Goal: Obtain resource: Obtain resource

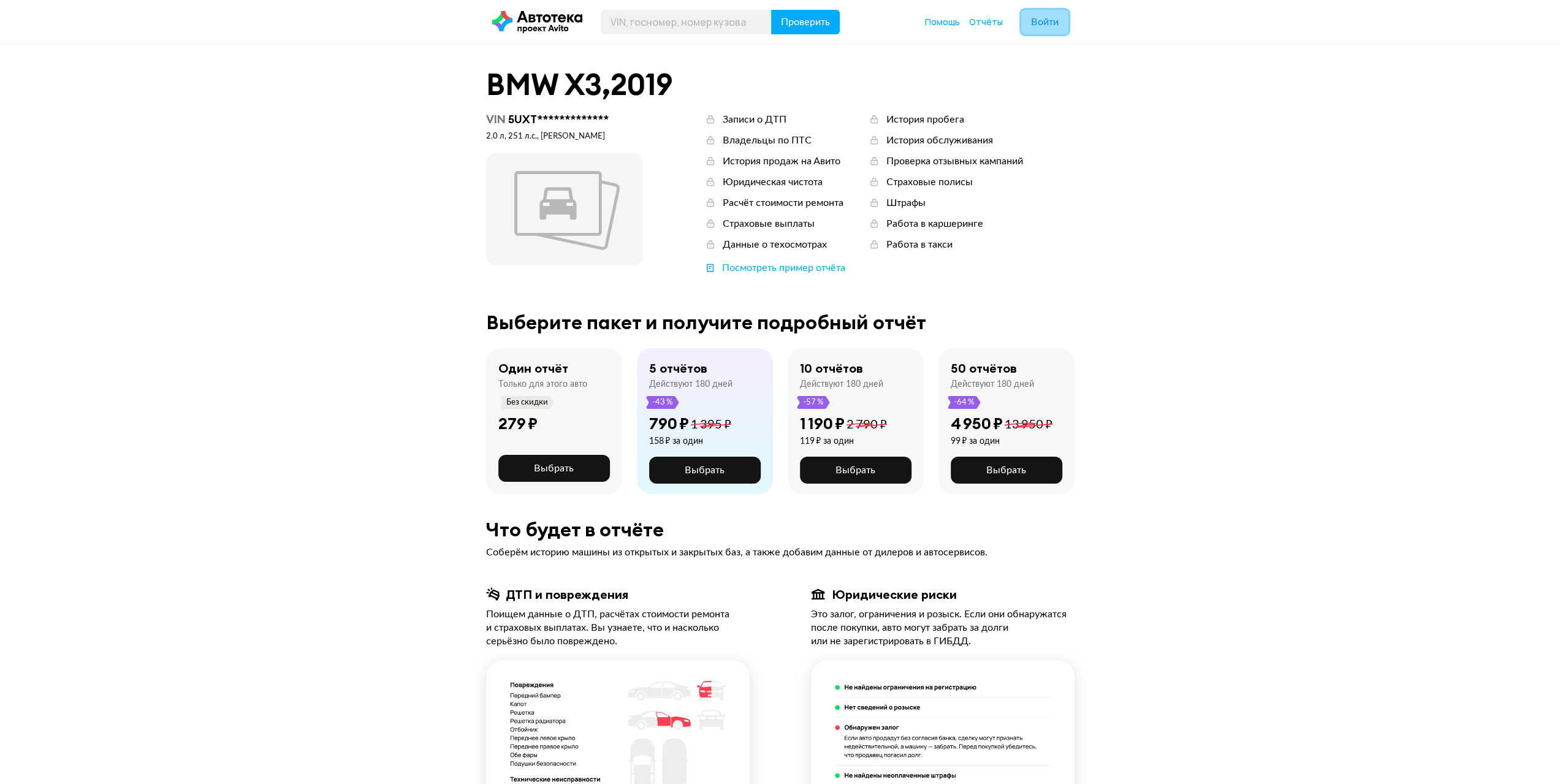
click at [1049, 27] on span "Войти" at bounding box center [1045, 22] width 28 height 10
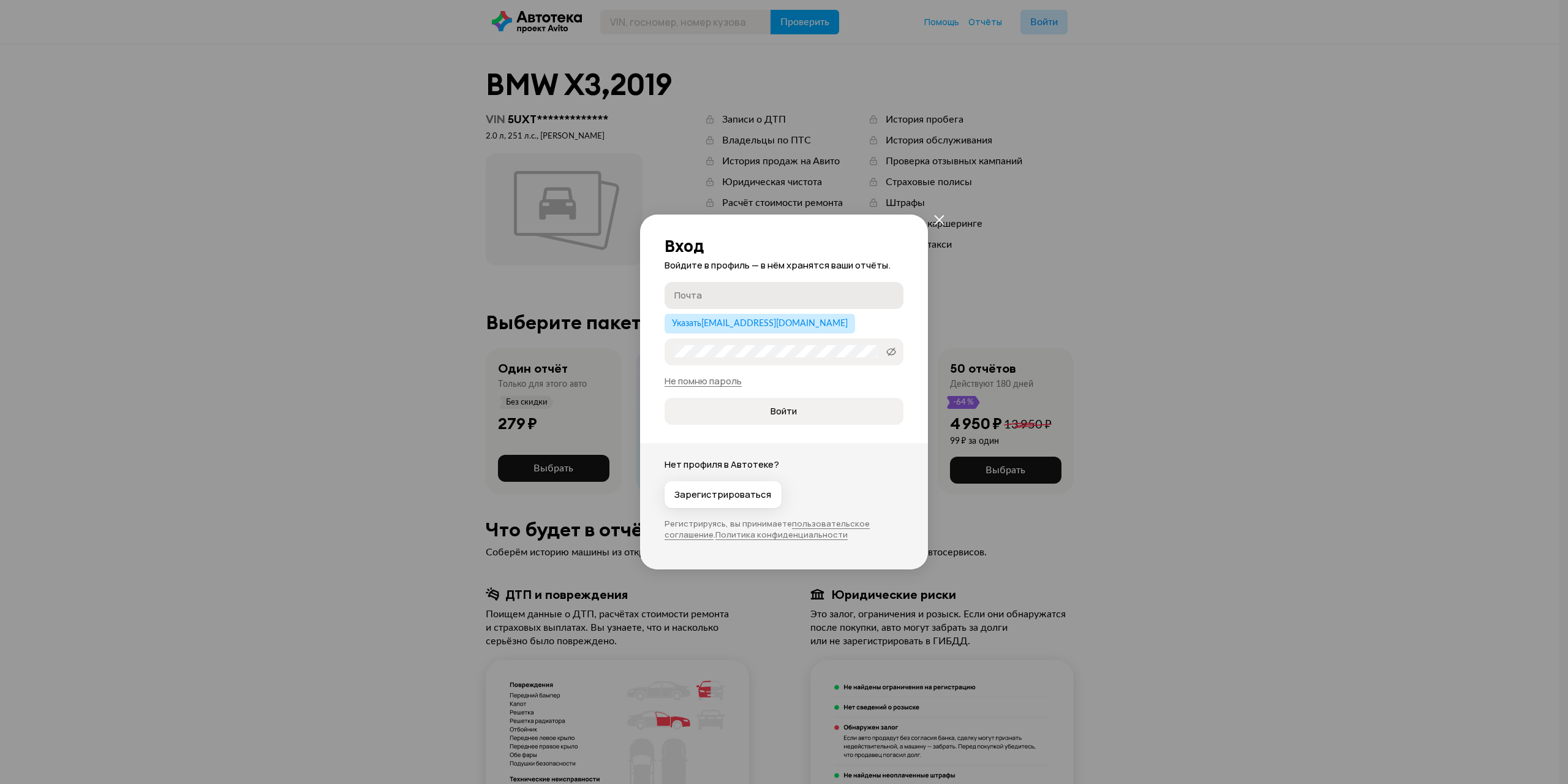
click at [763, 296] on input "Почта" at bounding box center [786, 295] width 223 height 12
click at [734, 320] on span "Указать [EMAIL_ADDRESS][DOMAIN_NAME]" at bounding box center [760, 323] width 176 height 8
type input "[EMAIL_ADDRESS][DOMAIN_NAME]"
click at [705, 343] on label "Пароль" at bounding box center [784, 351] width 239 height 27
click at [895, 354] on icon at bounding box center [891, 352] width 10 height 12
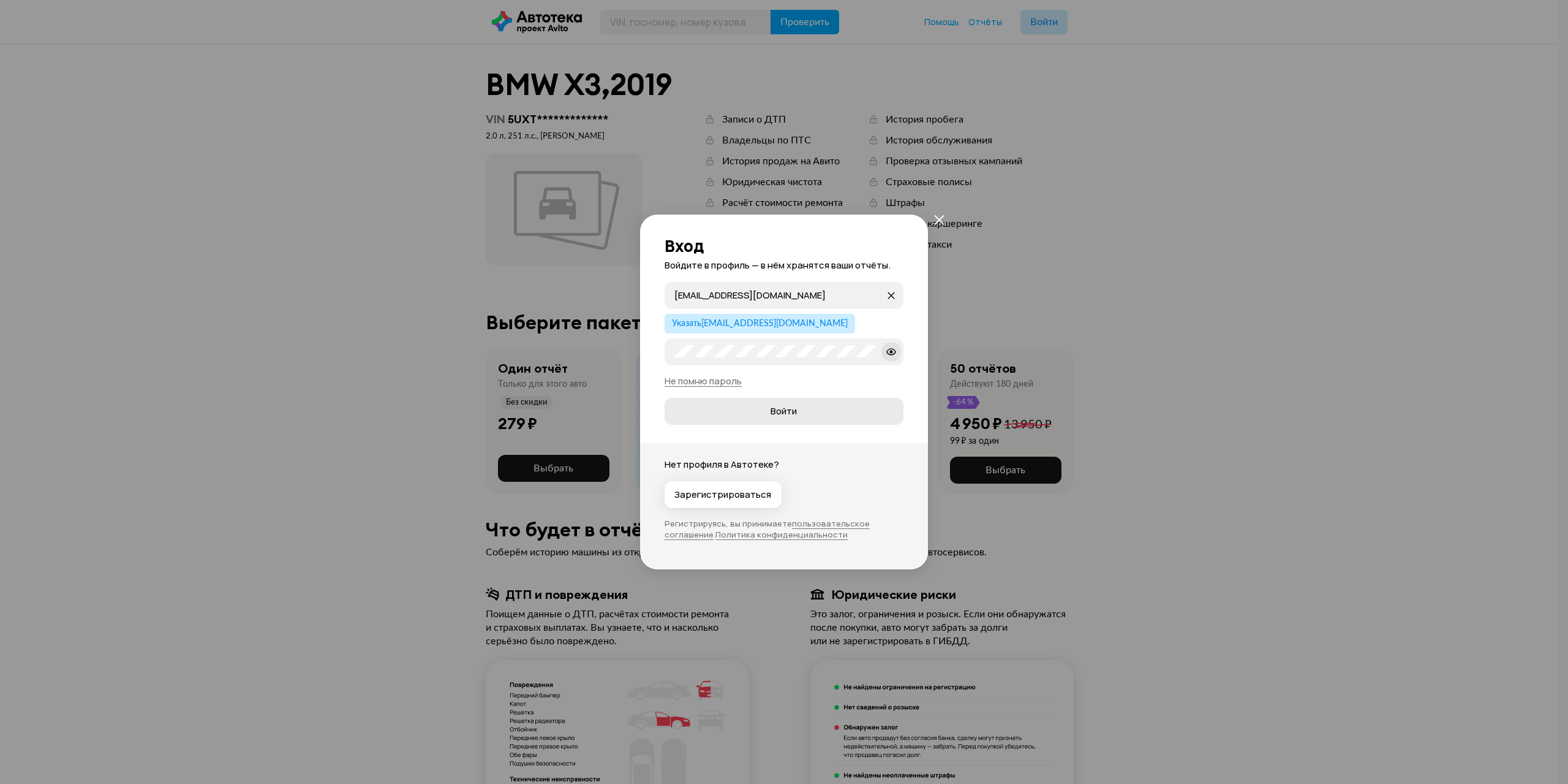
click at [801, 417] on button "Войти" at bounding box center [784, 410] width 239 height 27
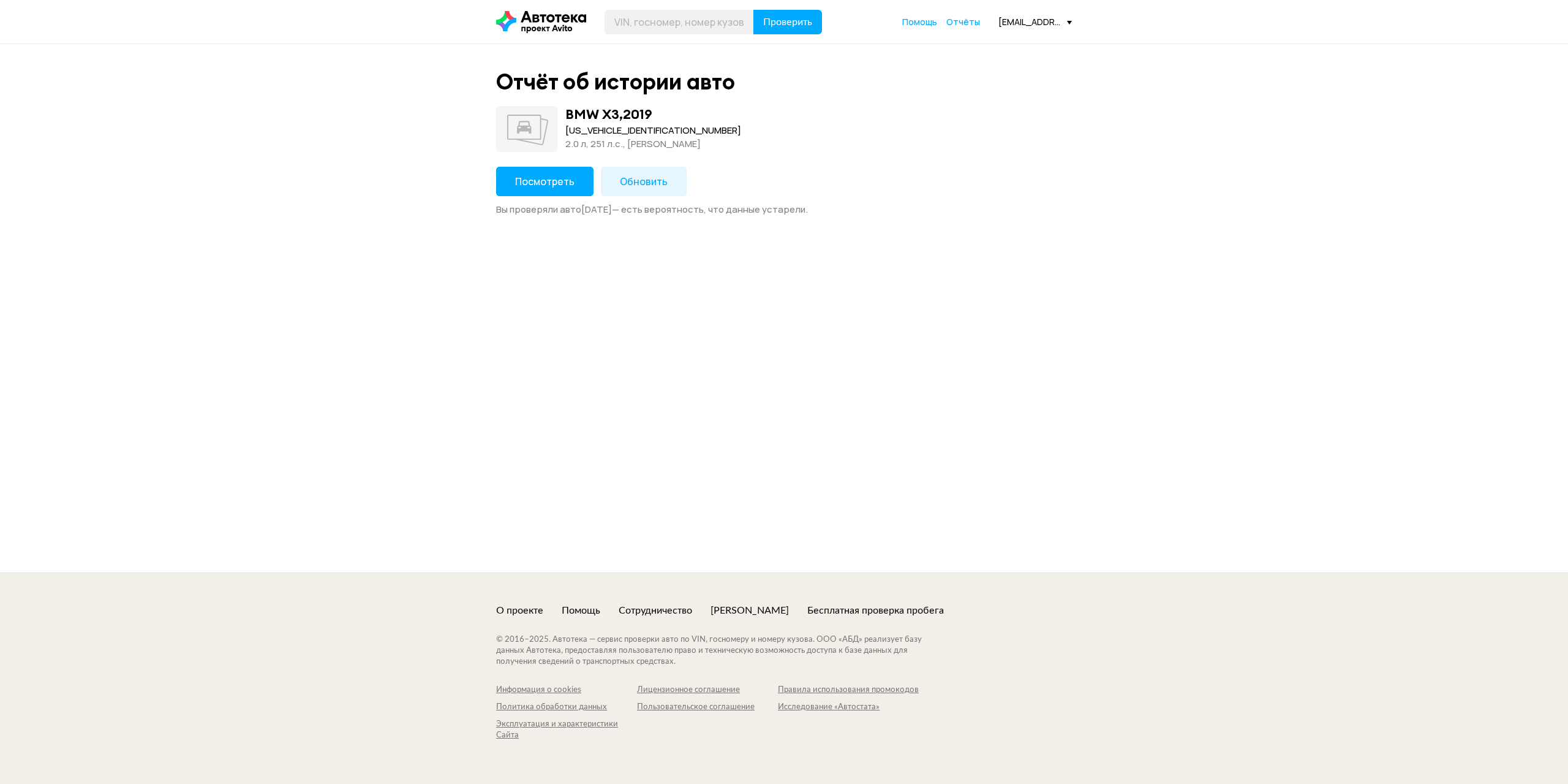
click at [537, 175] on span "Посмотреть" at bounding box center [544, 182] width 59 height 14
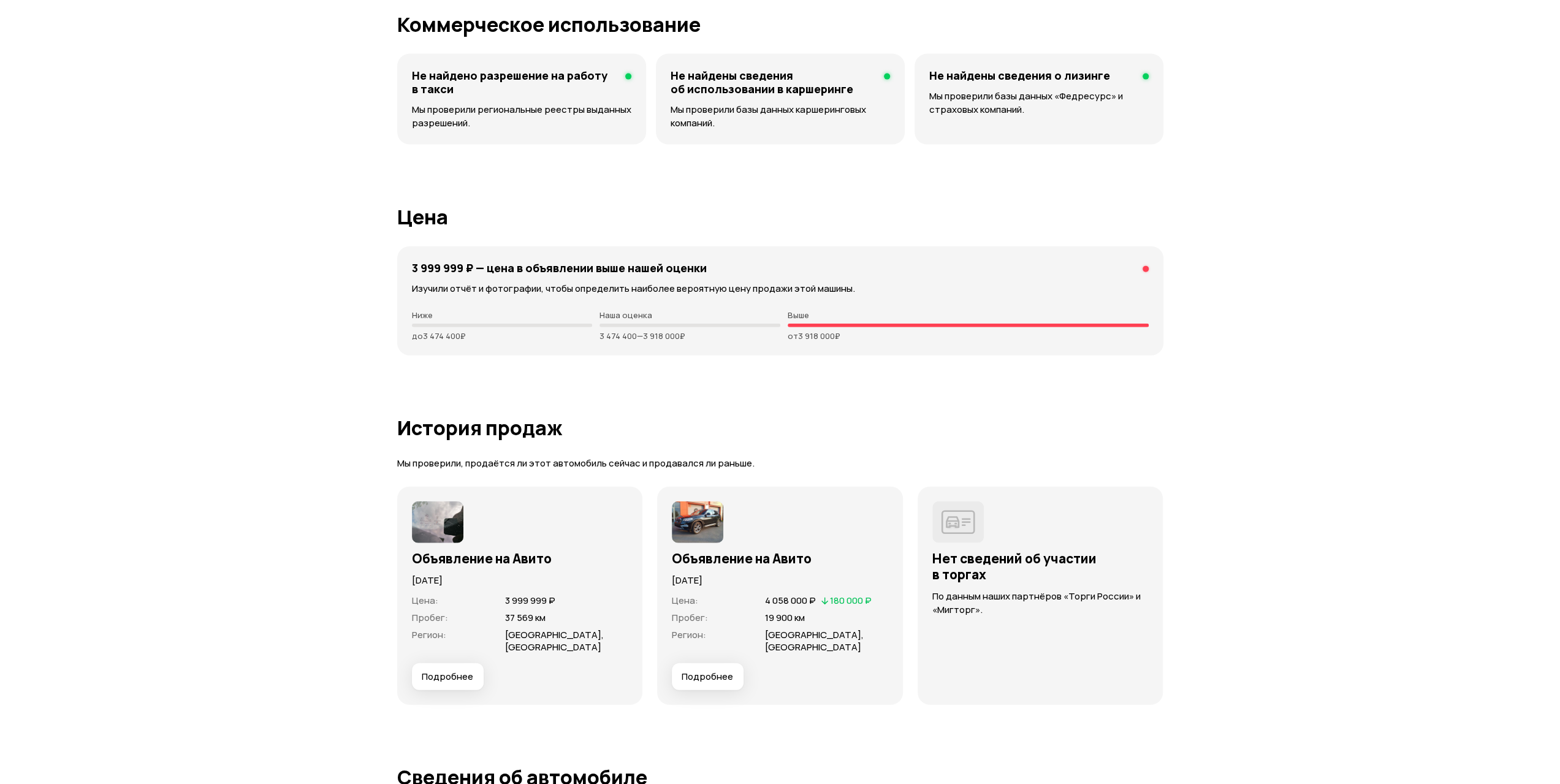
scroll to position [2819, 0]
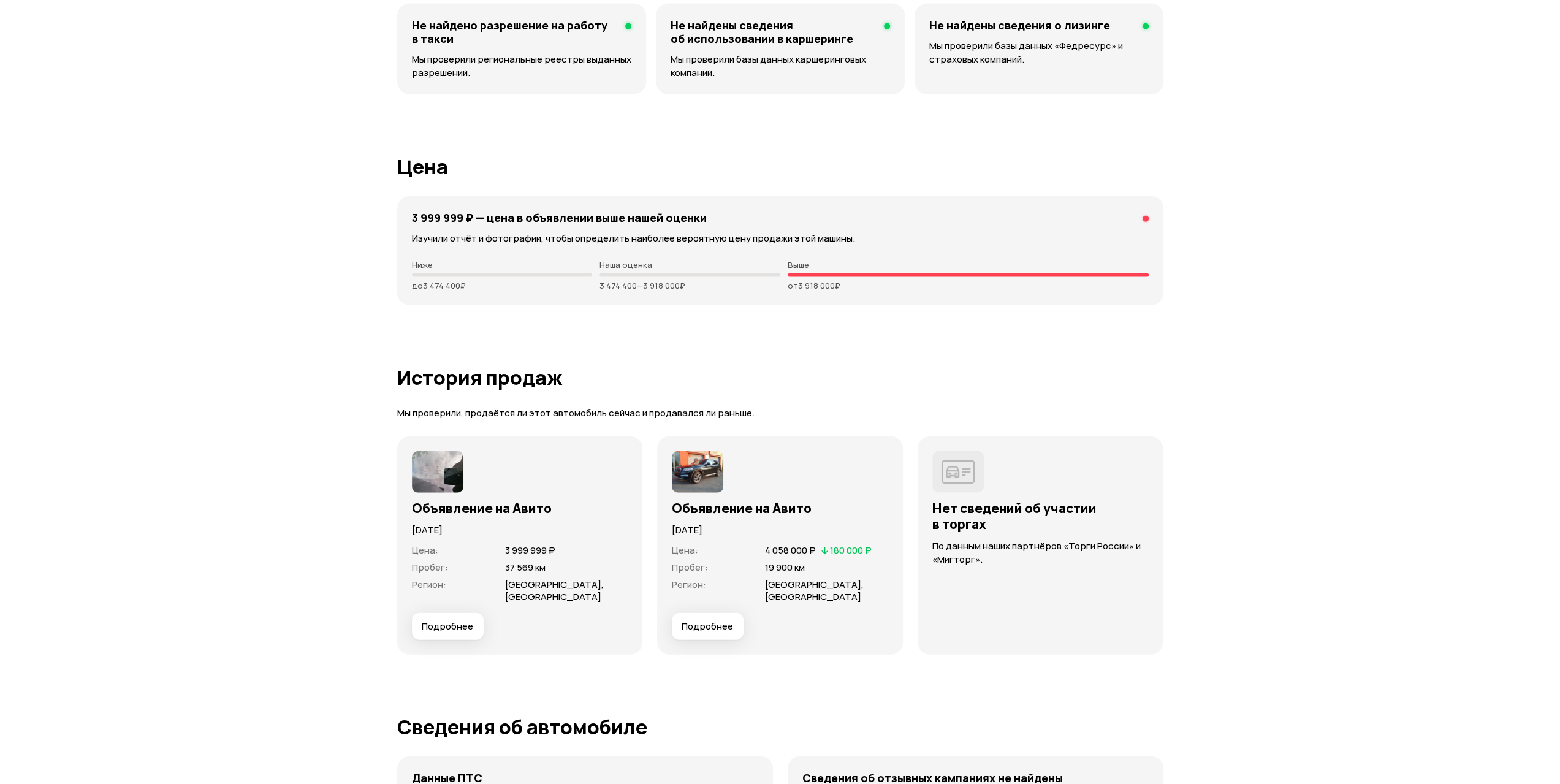
click at [468, 628] on span "Подробнее" at bounding box center [448, 626] width 52 height 12
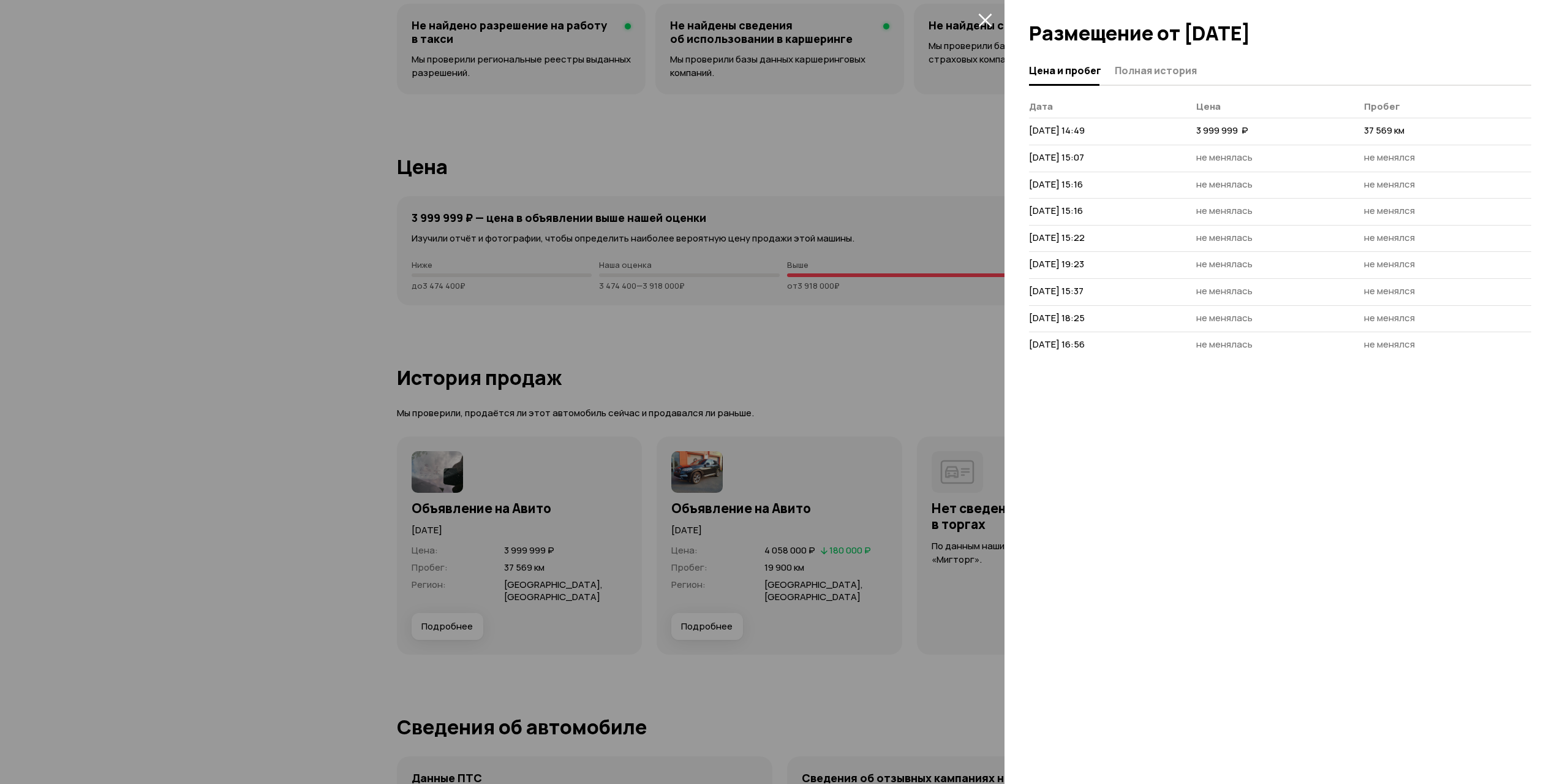
click at [186, 253] on div at bounding box center [784, 392] width 1568 height 784
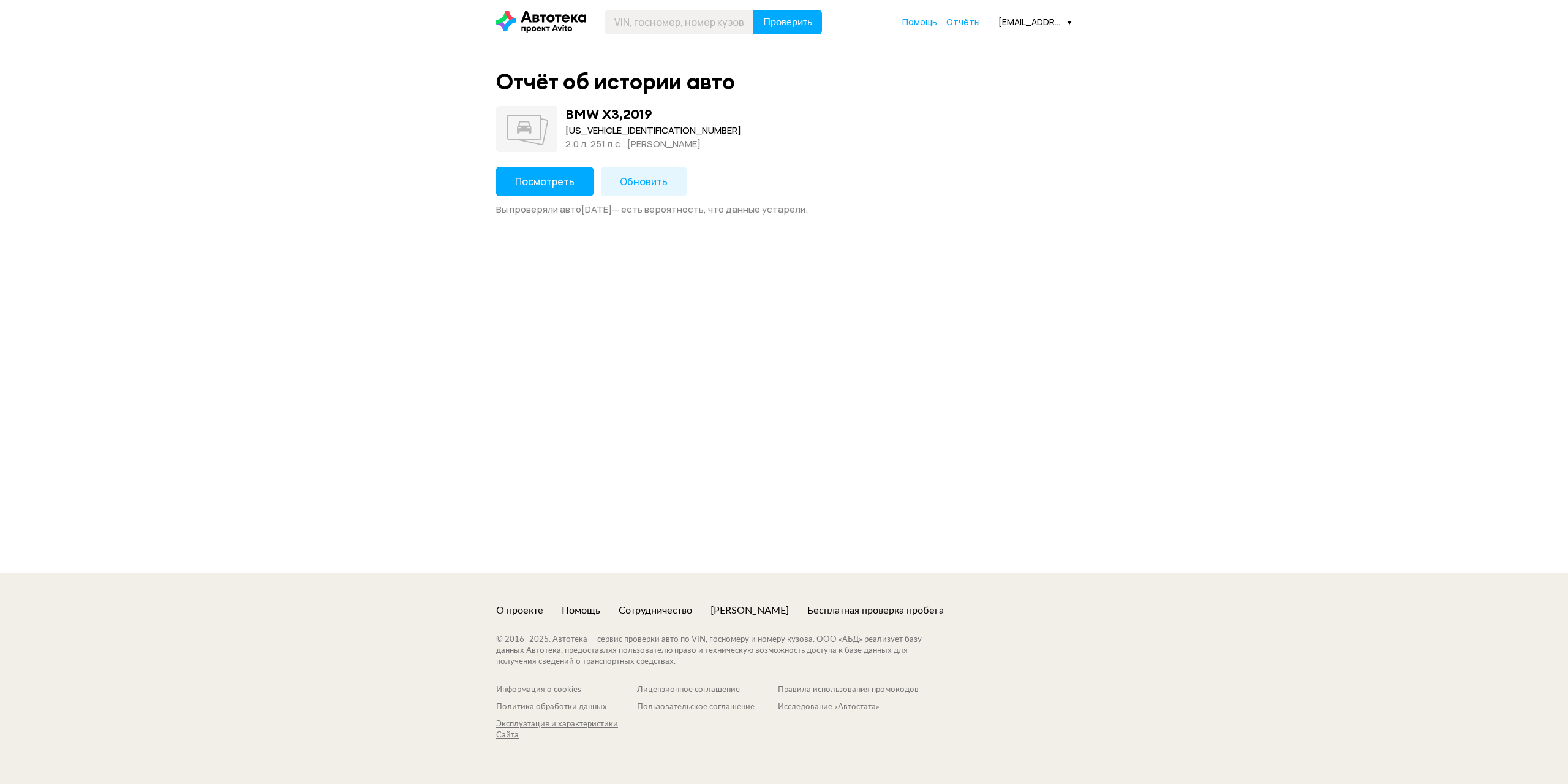
click at [653, 178] on span "Обновить" at bounding box center [644, 182] width 48 height 14
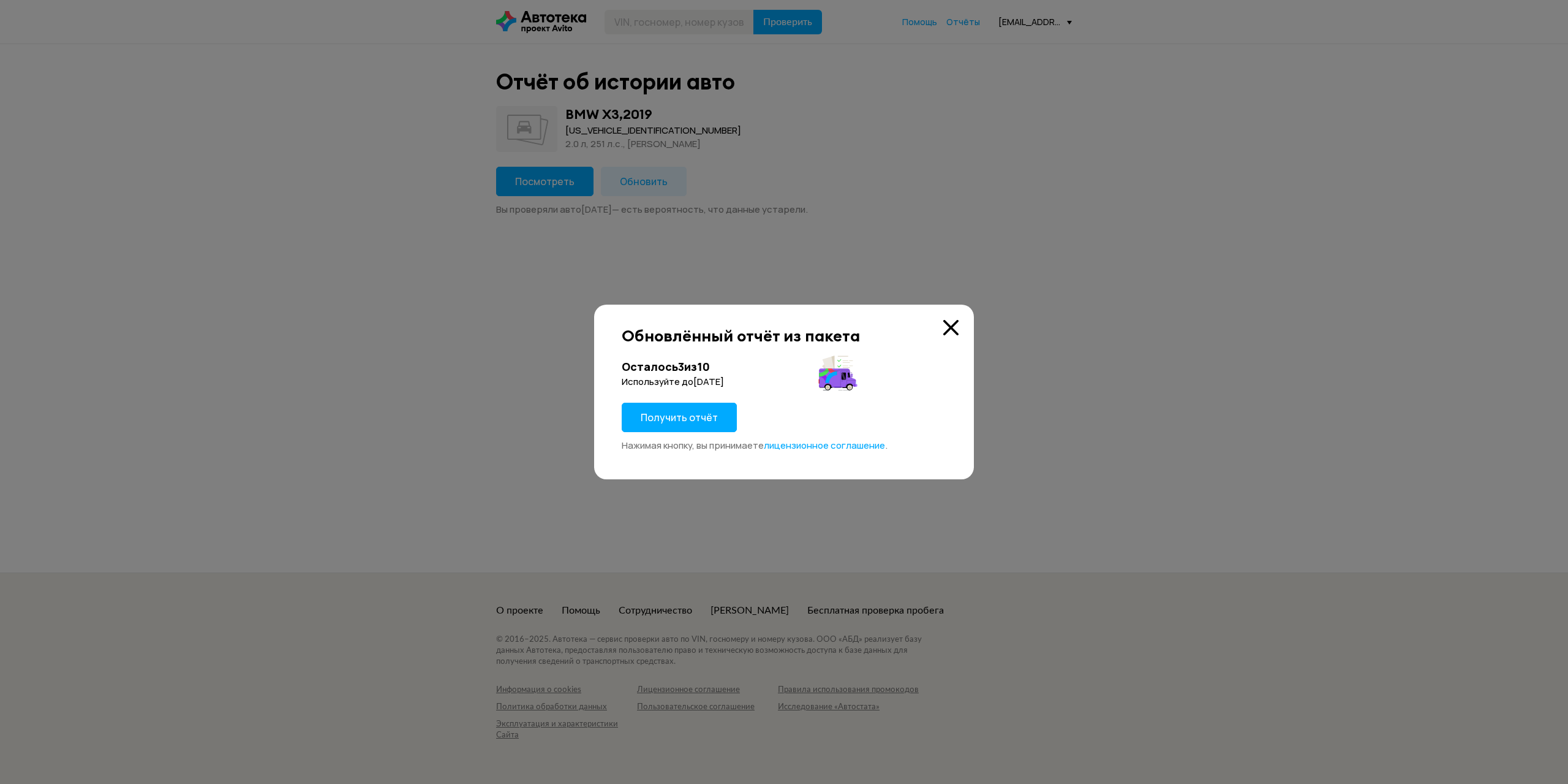
click at [957, 333] on icon at bounding box center [951, 327] width 15 height 15
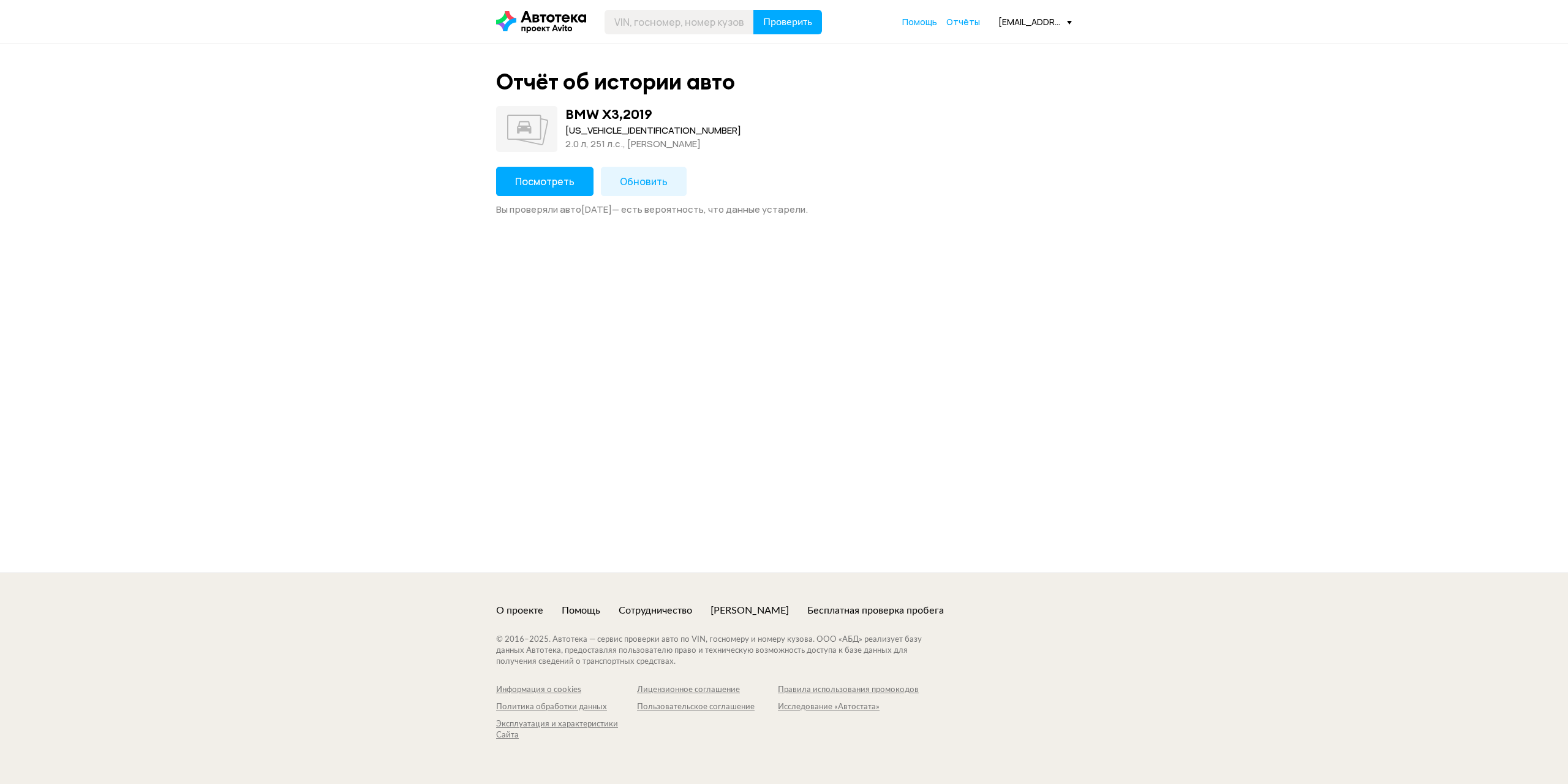
click at [536, 186] on span "Посмотреть" at bounding box center [544, 182] width 59 height 14
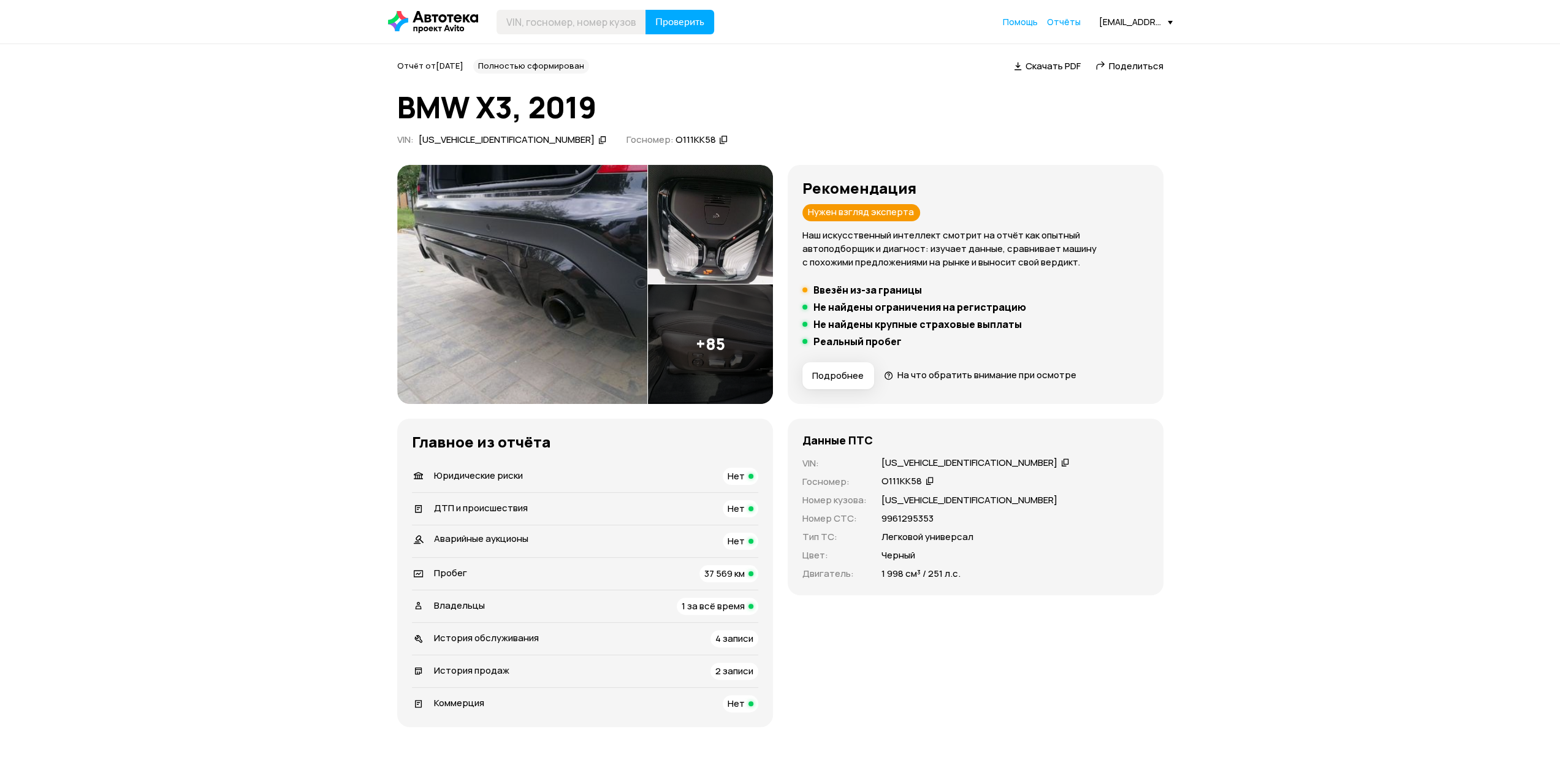
click at [564, 248] on img at bounding box center [522, 284] width 250 height 239
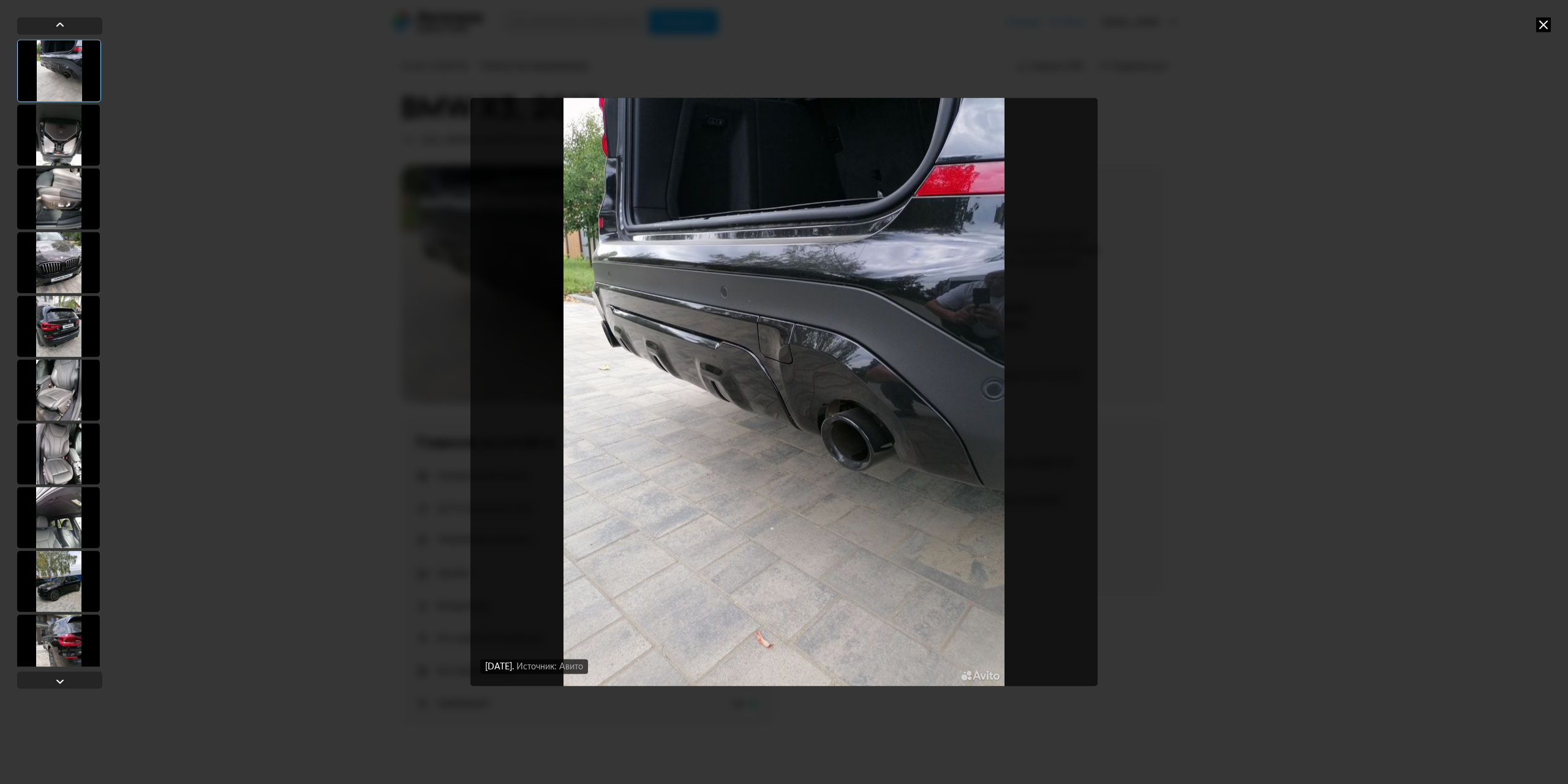
click at [70, 125] on div at bounding box center [58, 135] width 82 height 62
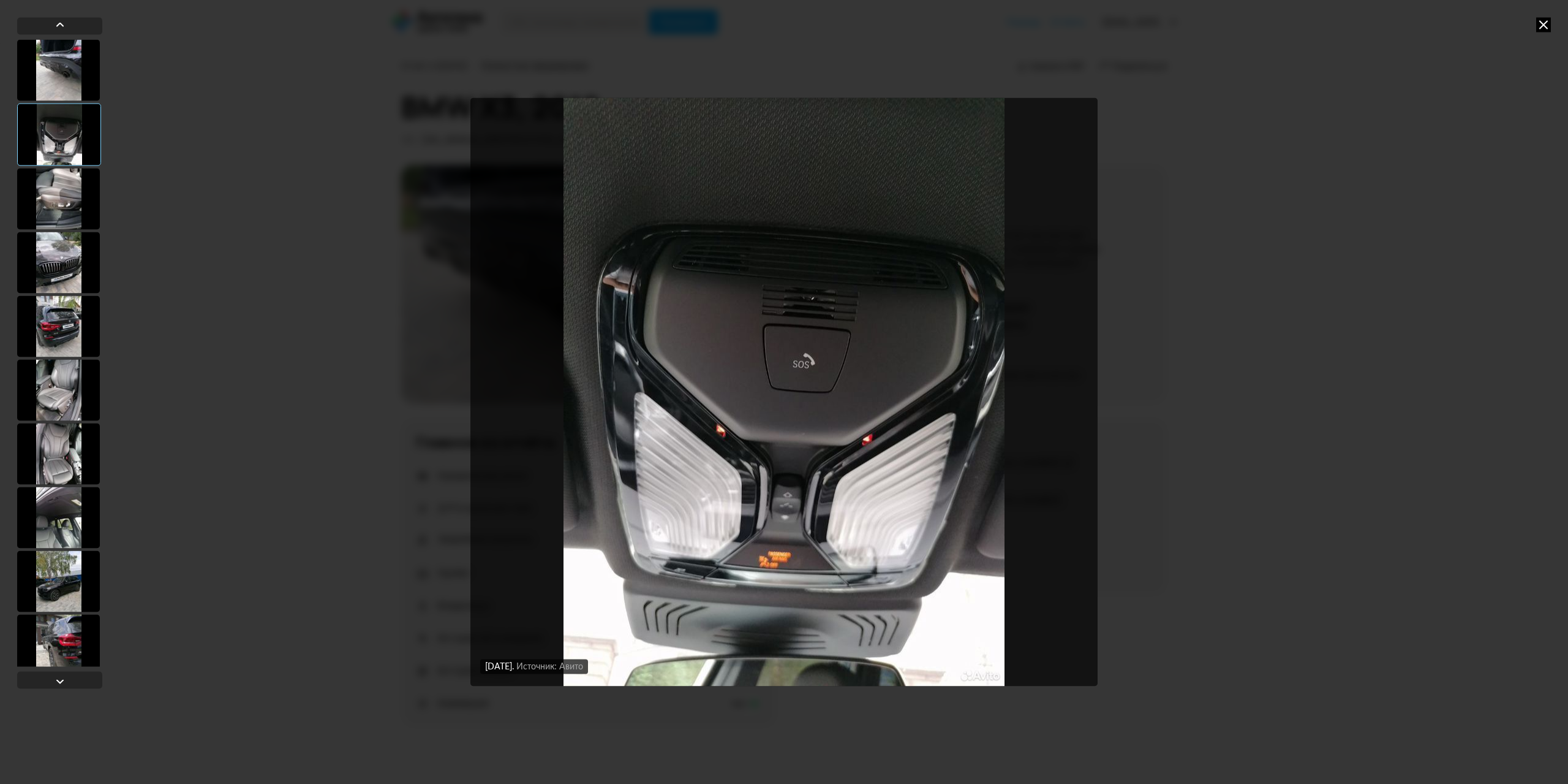
click at [71, 191] on div at bounding box center [58, 199] width 82 height 62
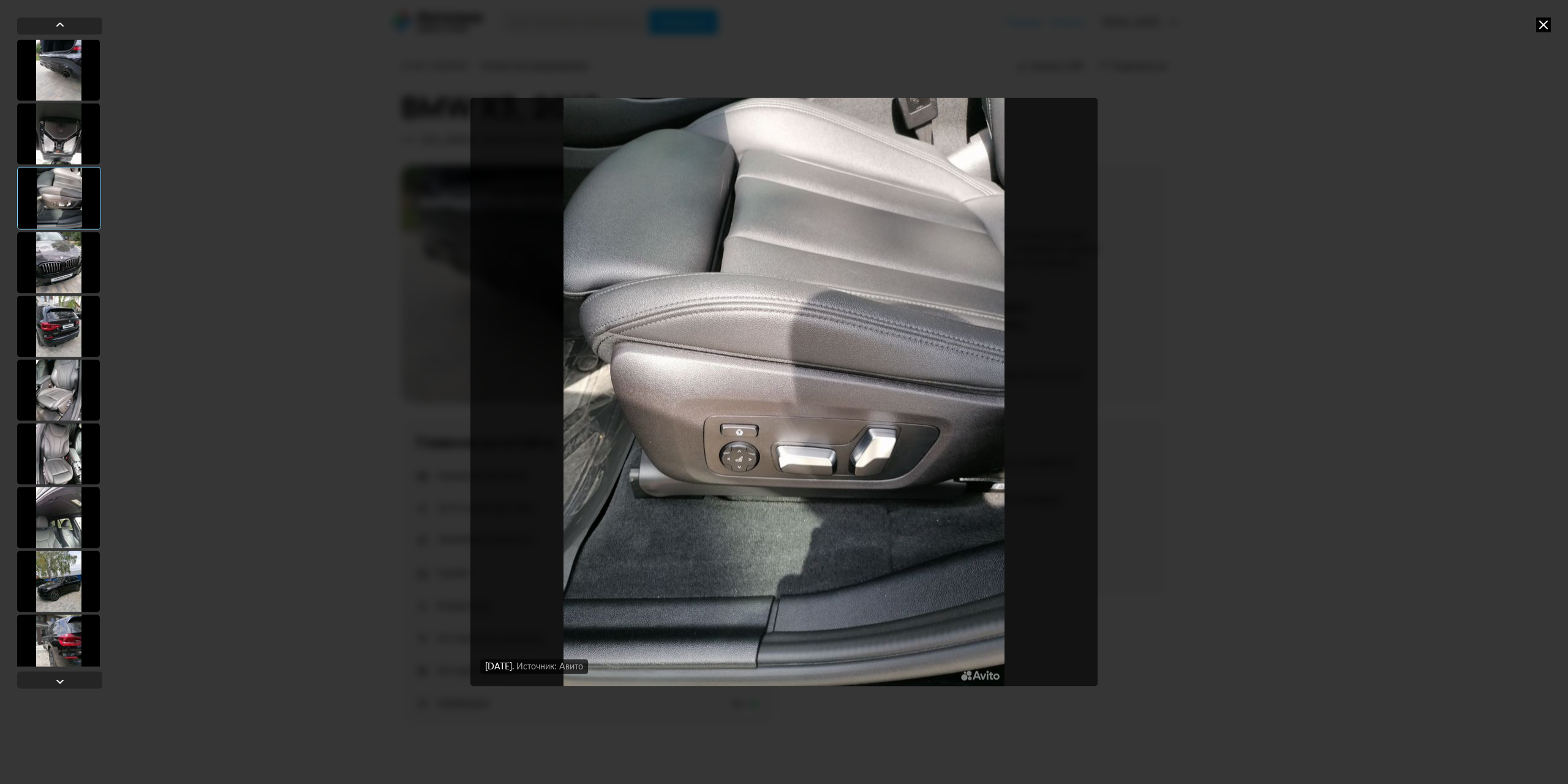
click at [58, 257] on div at bounding box center [58, 263] width 82 height 62
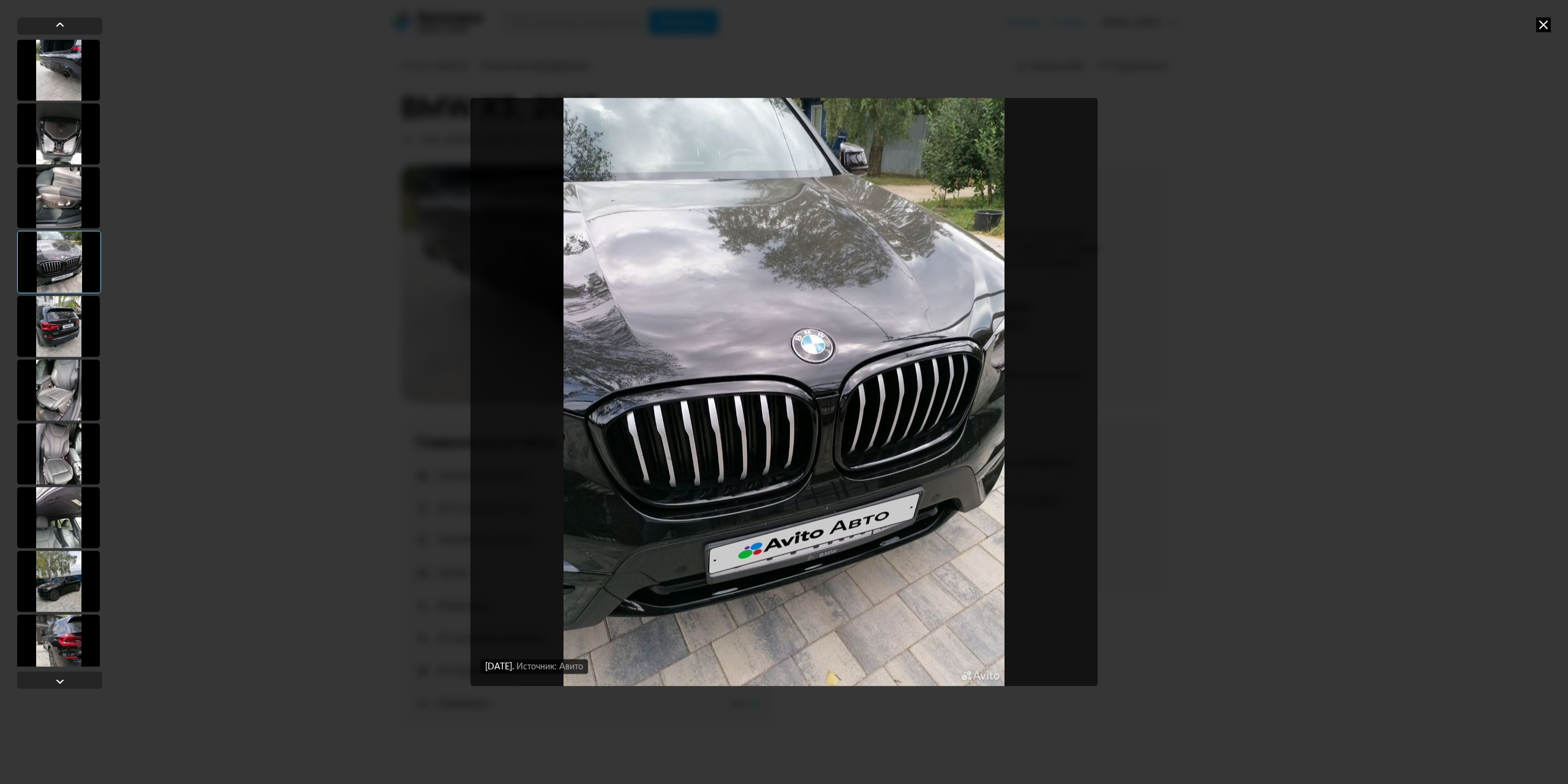
click at [48, 308] on div at bounding box center [58, 327] width 82 height 62
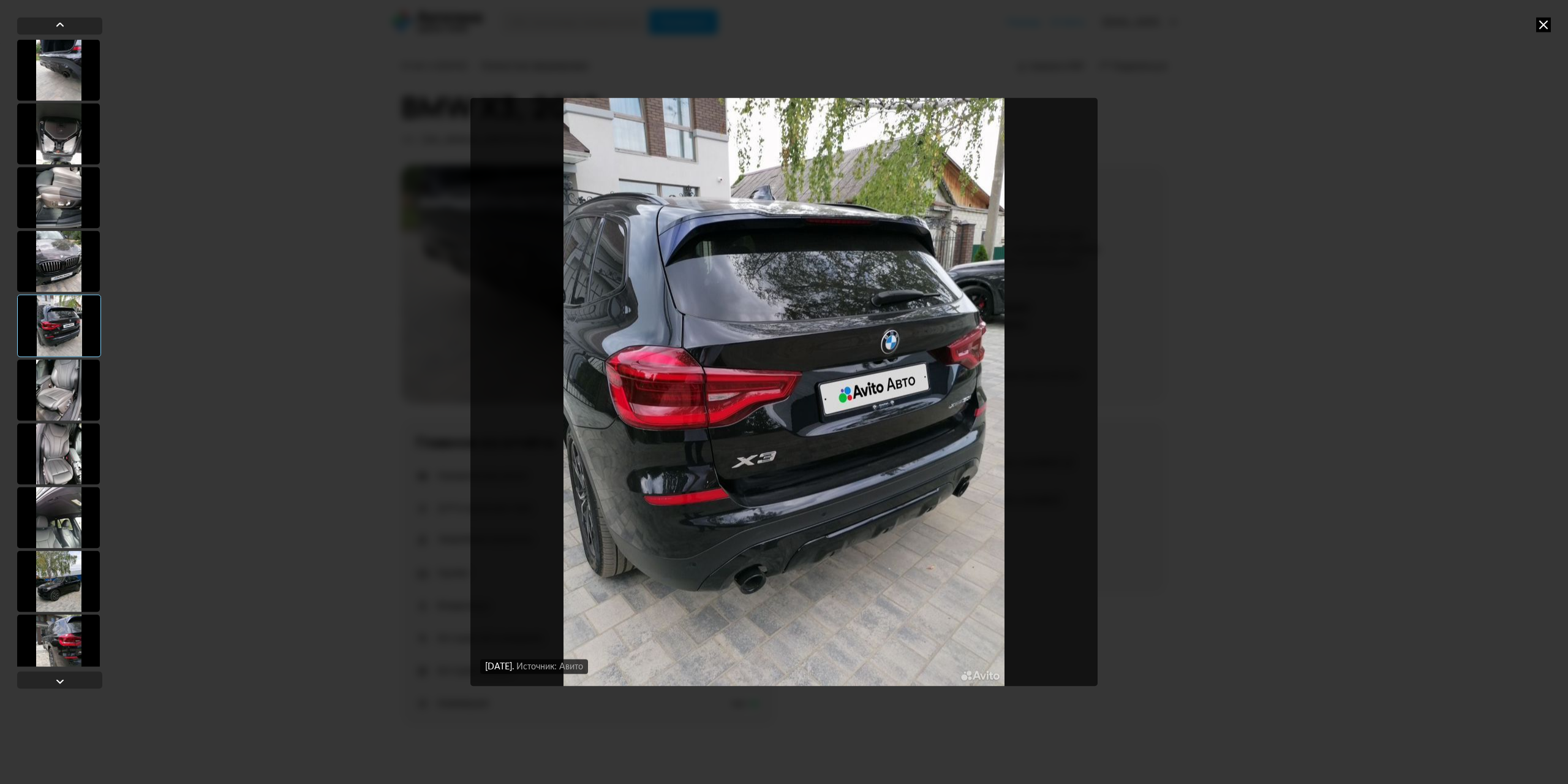
click at [52, 394] on div at bounding box center [58, 390] width 82 height 62
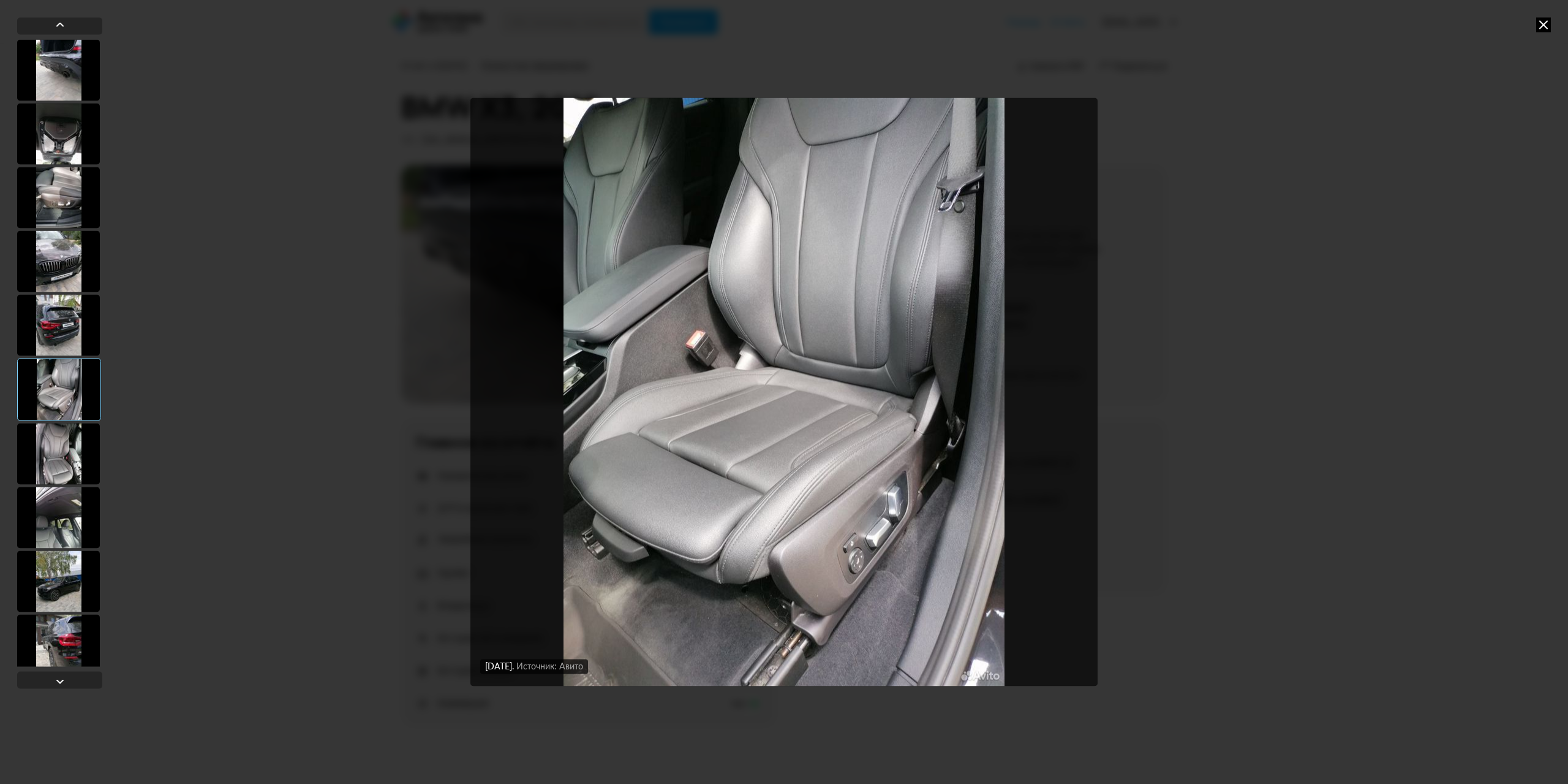
click at [66, 465] on div at bounding box center [58, 454] width 82 height 62
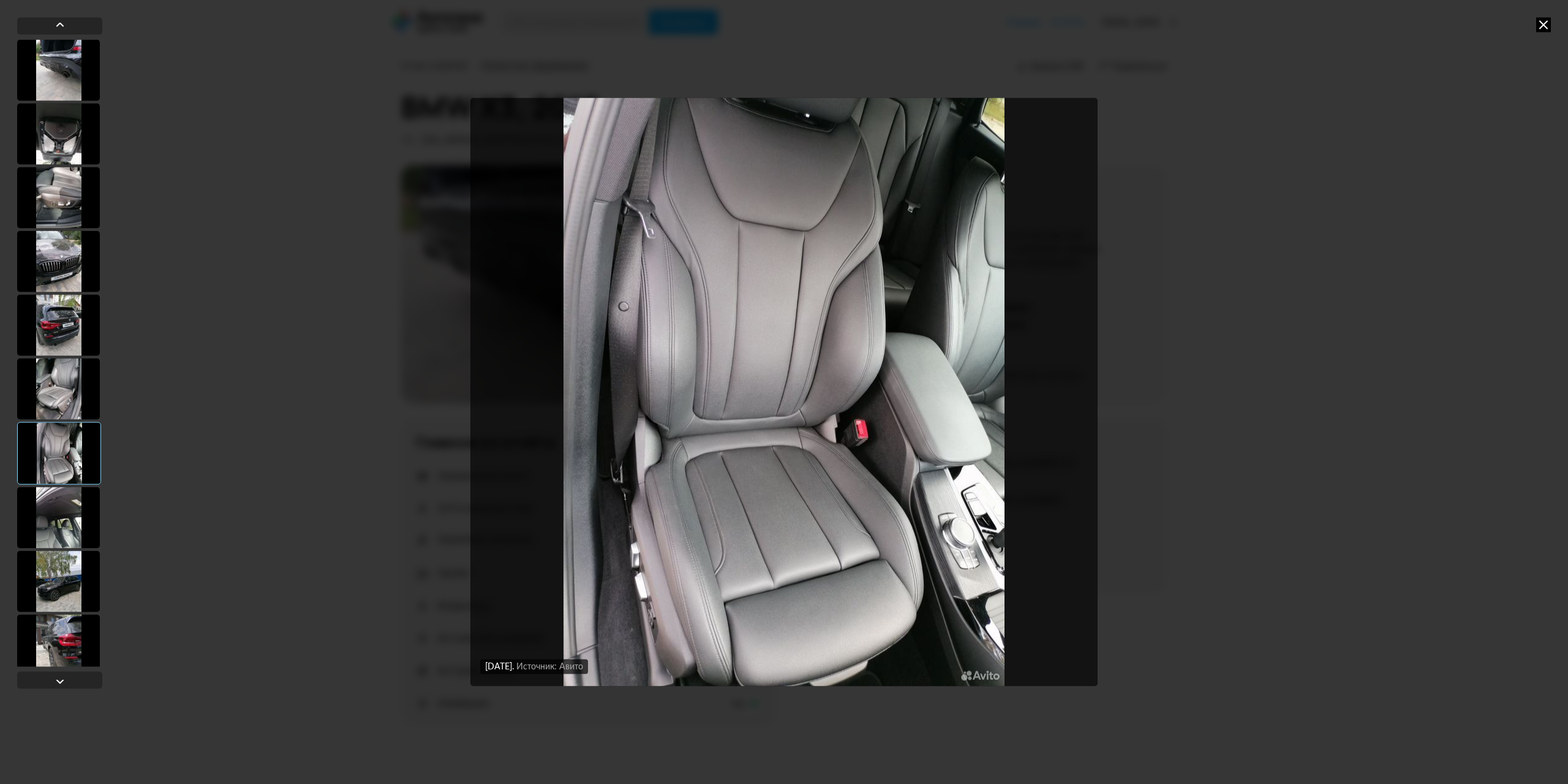
click at [62, 518] on div at bounding box center [58, 518] width 82 height 62
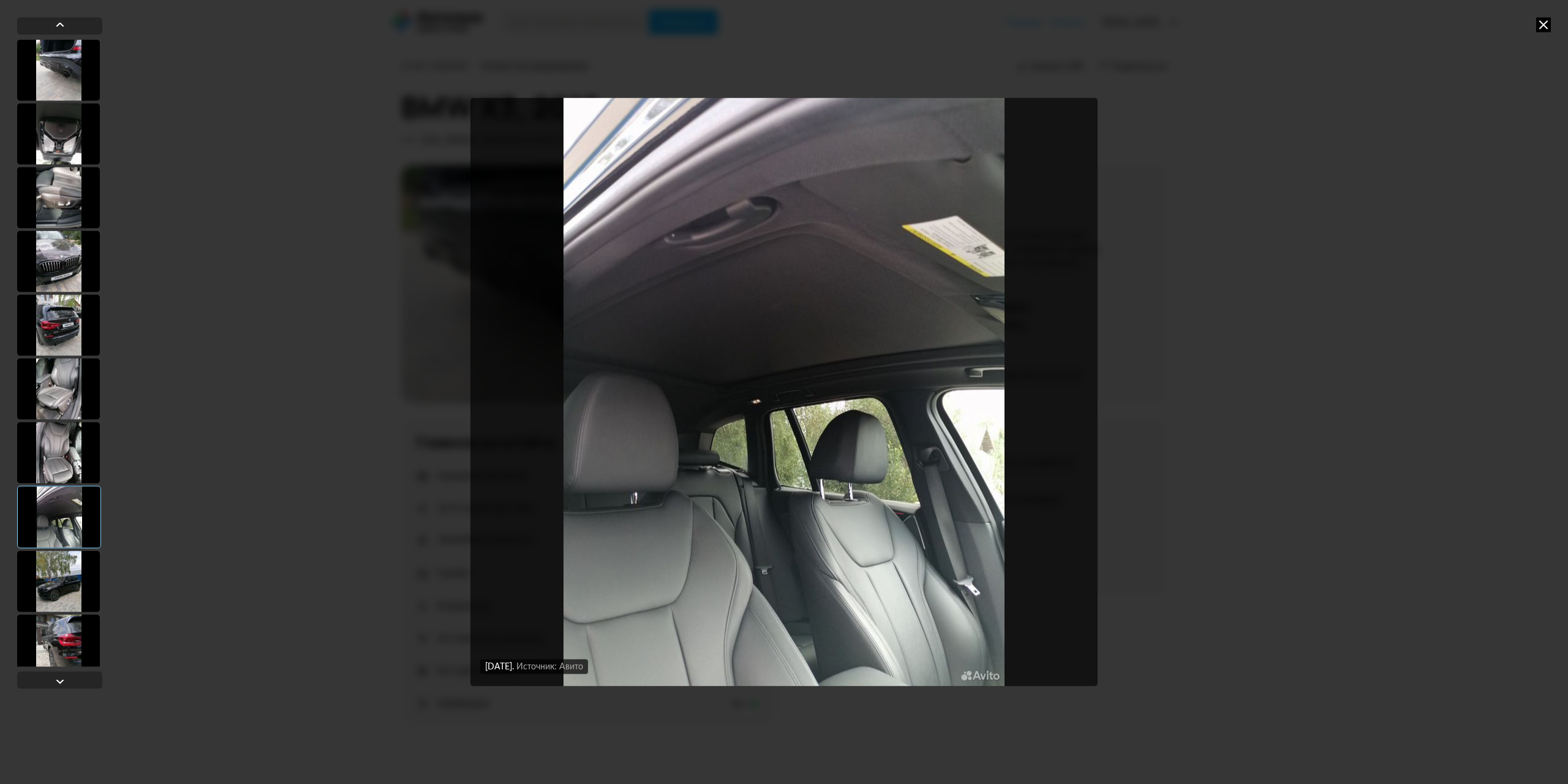
click at [52, 578] on div at bounding box center [58, 581] width 82 height 62
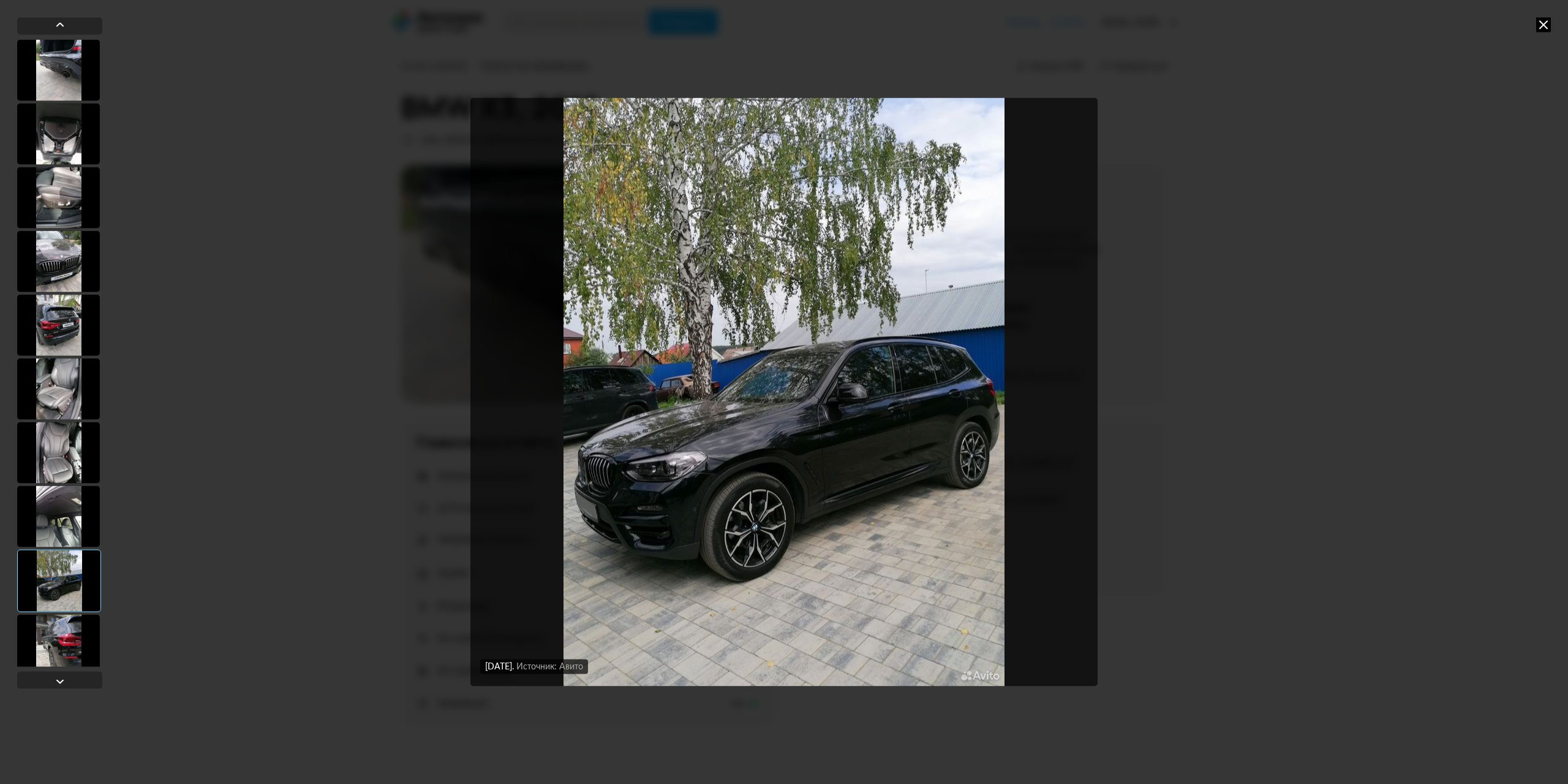
scroll to position [184, 0]
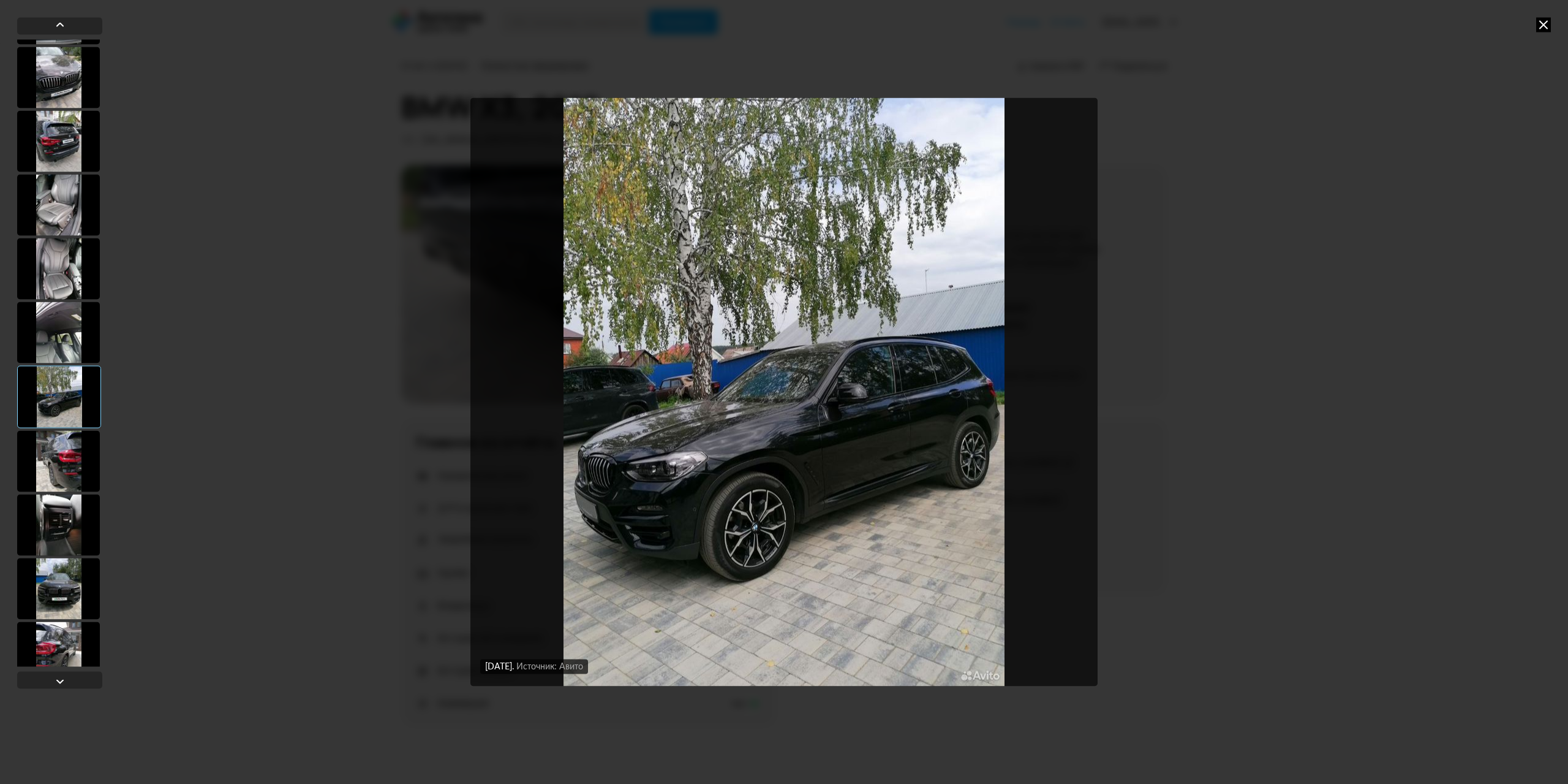
click at [59, 502] on div at bounding box center [58, 524] width 82 height 62
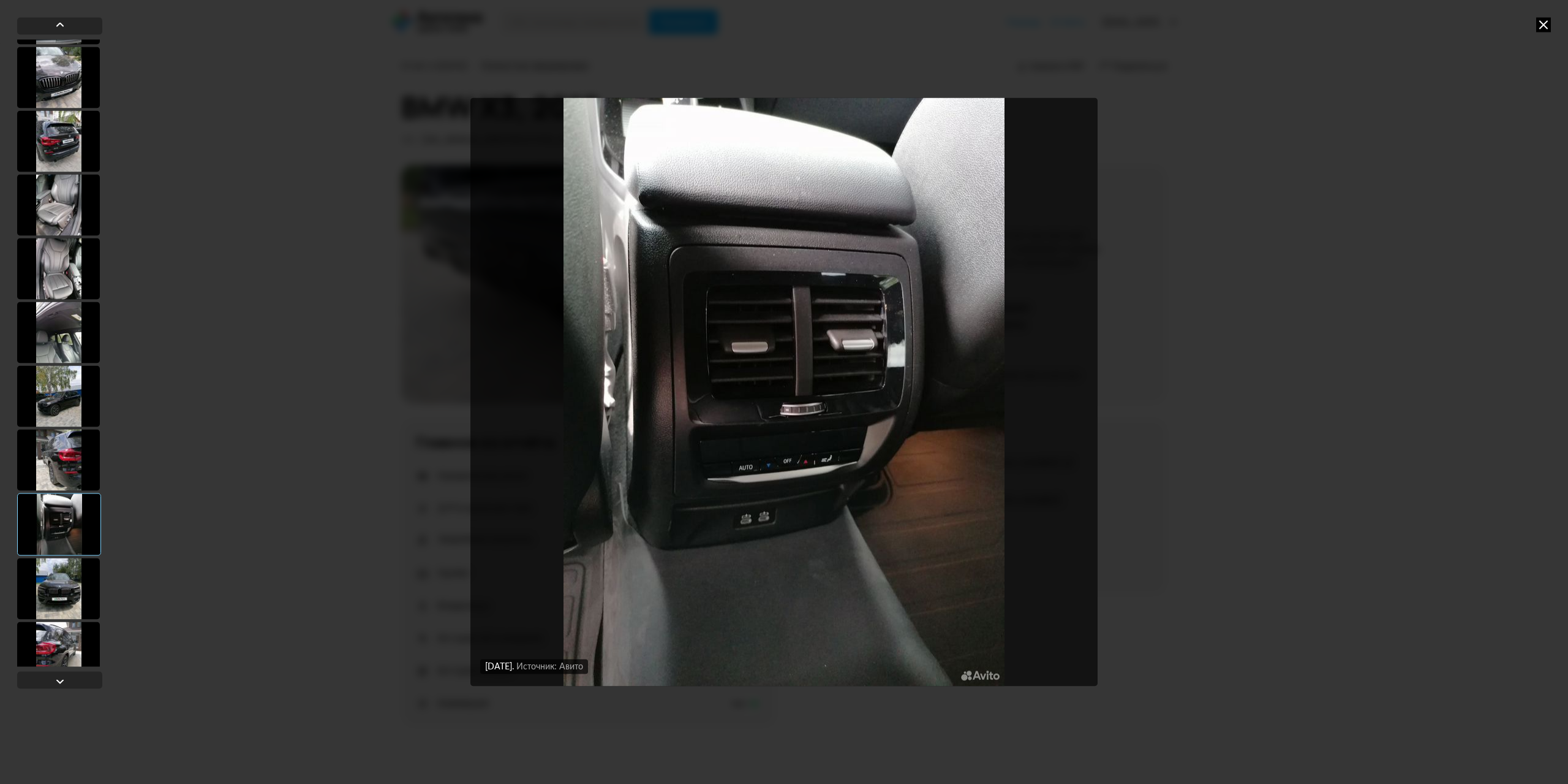
click at [55, 601] on div at bounding box center [58, 588] width 82 height 62
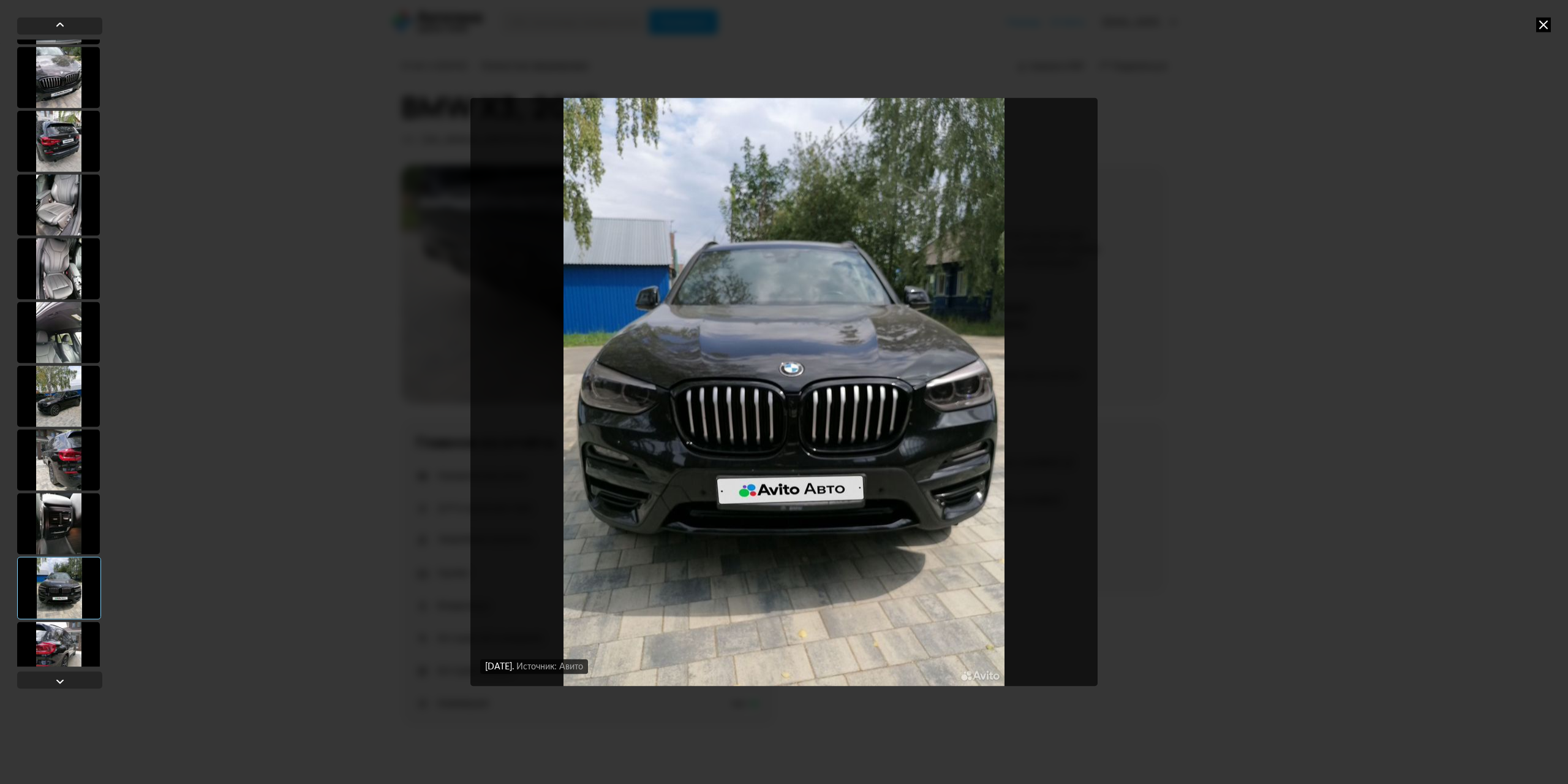
click at [62, 641] on div at bounding box center [58, 652] width 82 height 62
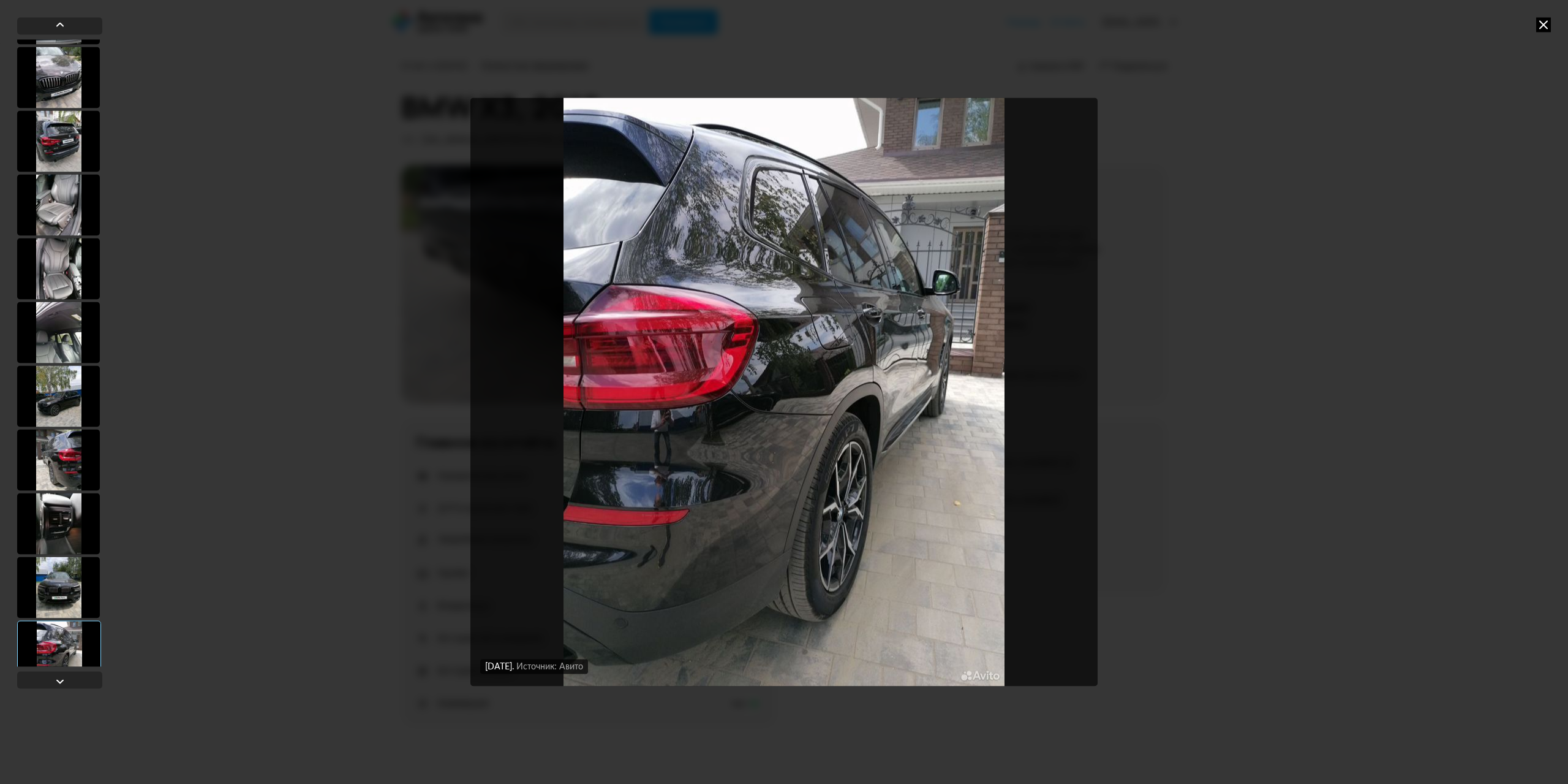
scroll to position [367, 0]
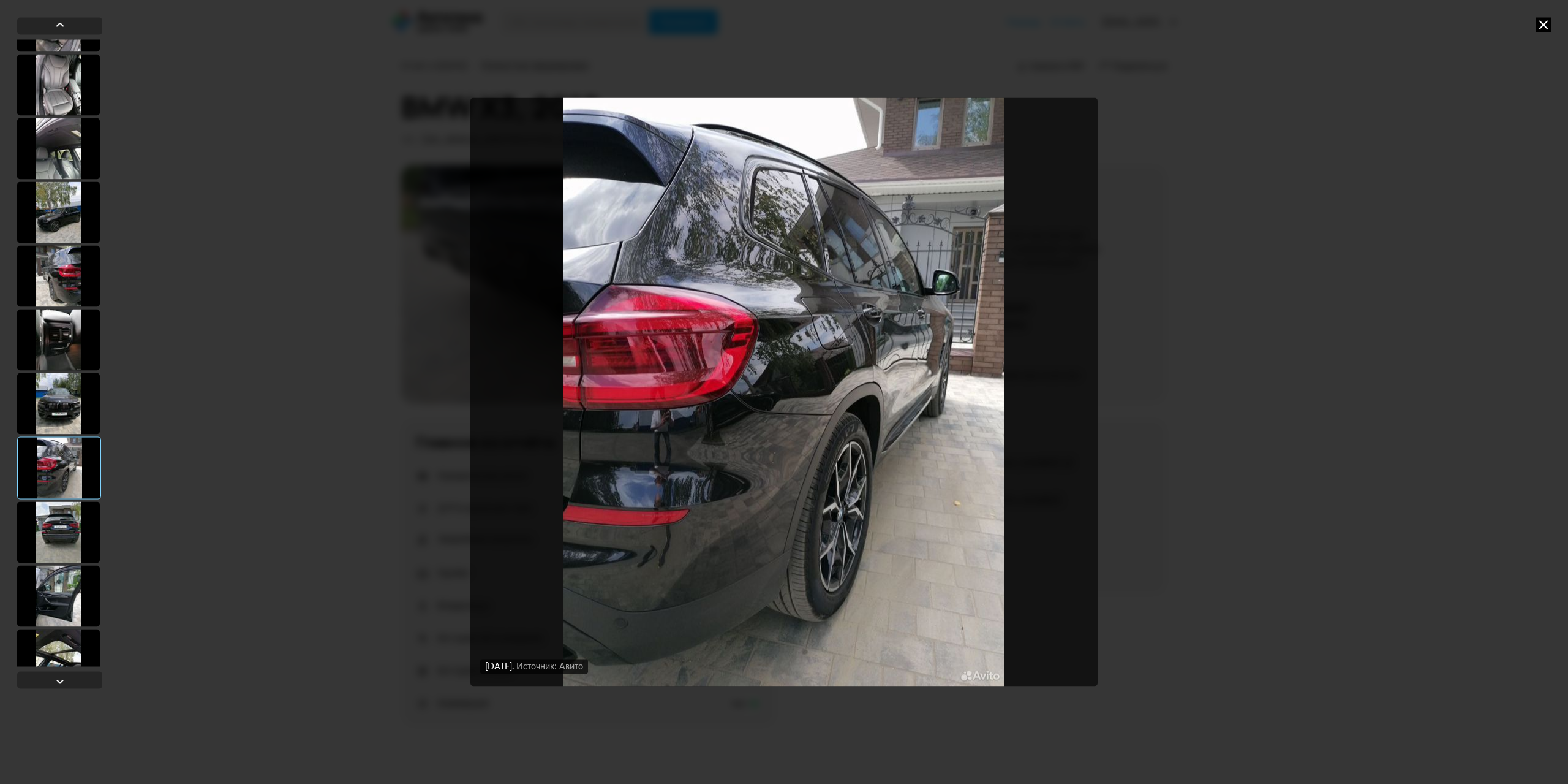
click at [57, 539] on div at bounding box center [58, 532] width 82 height 62
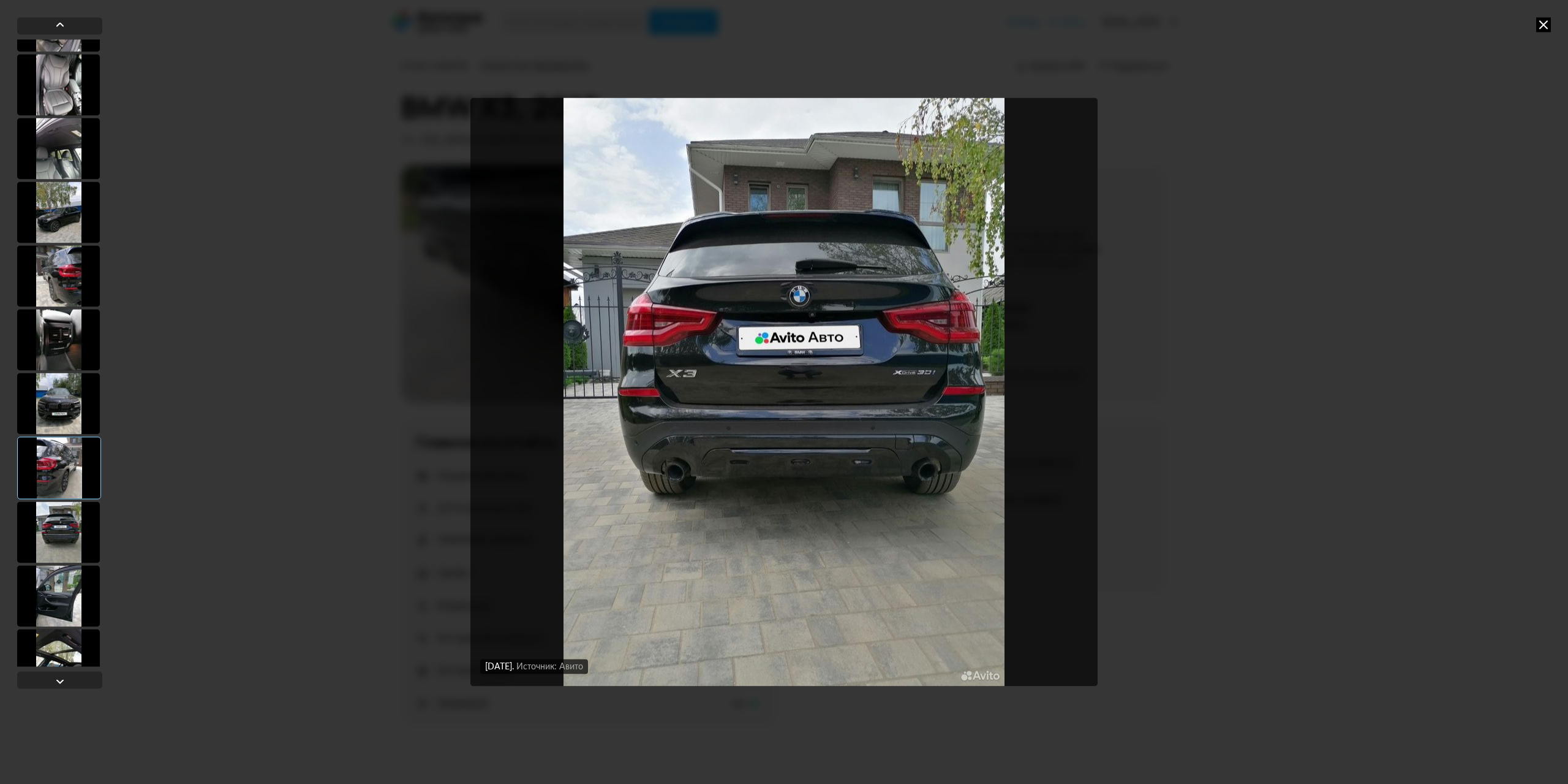
click at [60, 593] on div at bounding box center [58, 596] width 82 height 62
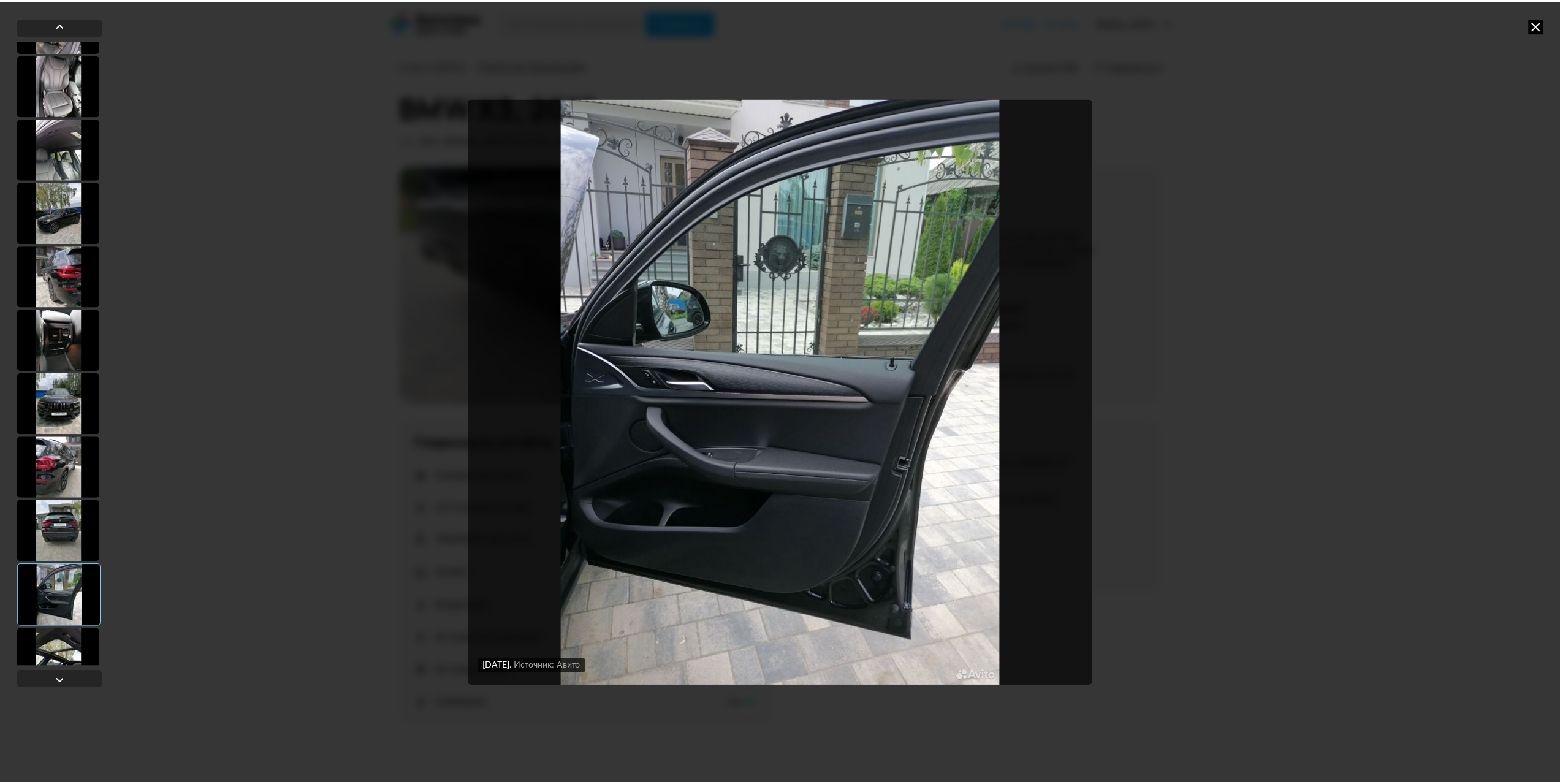
scroll to position [551, 0]
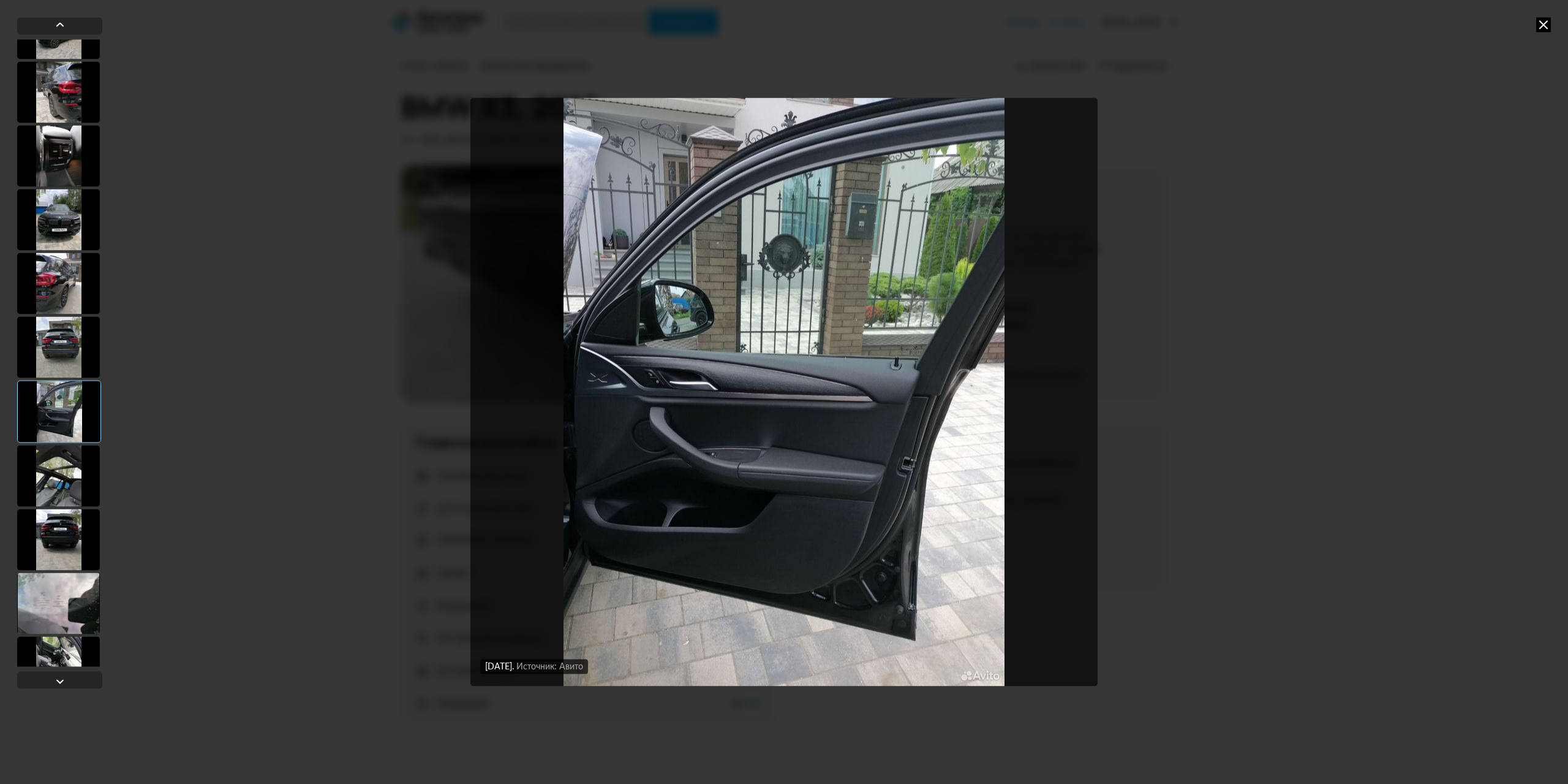
click at [1549, 17] on icon at bounding box center [1543, 24] width 15 height 15
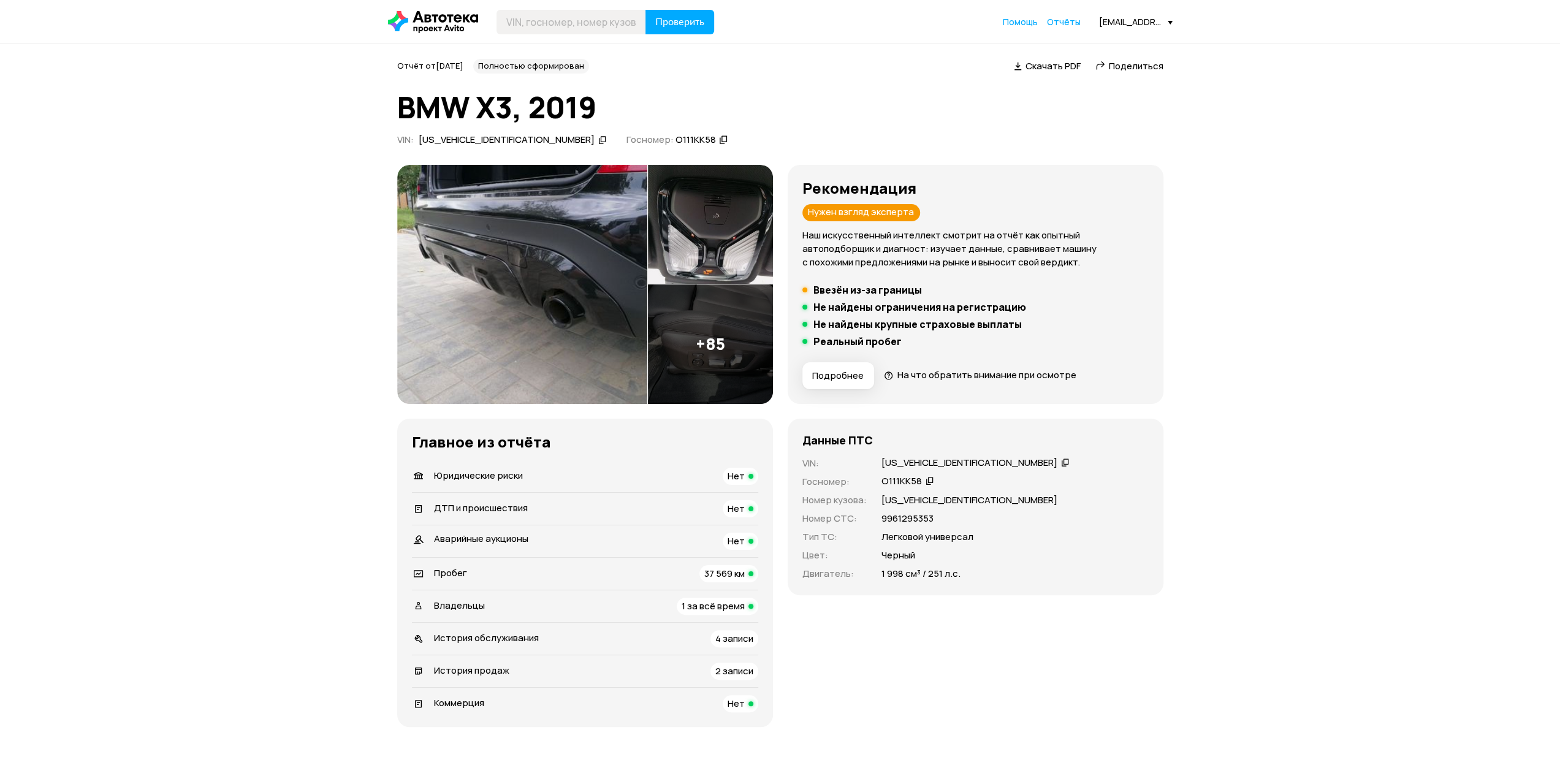
drag, startPoint x: 1316, startPoint y: 215, endPoint x: 1327, endPoint y: 220, distance: 12.1
